Goal: Register for event/course

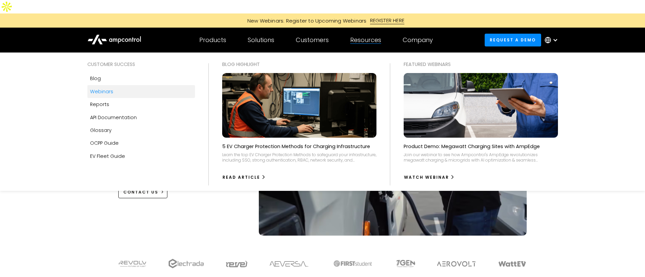
click at [107, 88] on div "Webinars" at bounding box center [101, 91] width 23 height 7
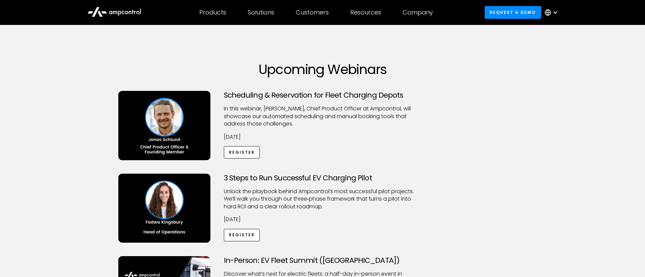
scroll to position [19, 0]
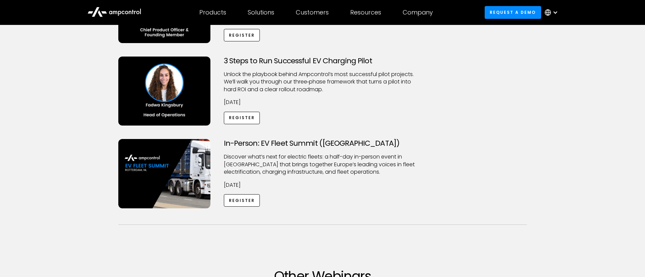
scroll to position [113, 0]
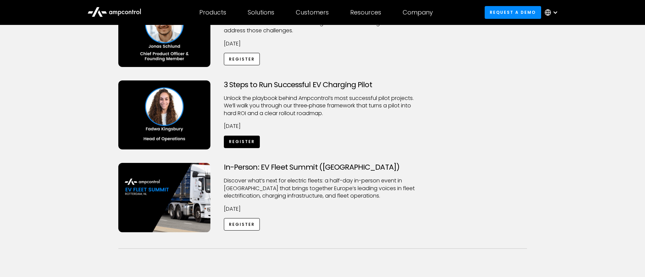
click at [244, 135] on link "Register" at bounding box center [242, 141] width 36 height 12
